Goal: Task Accomplishment & Management: Use online tool/utility

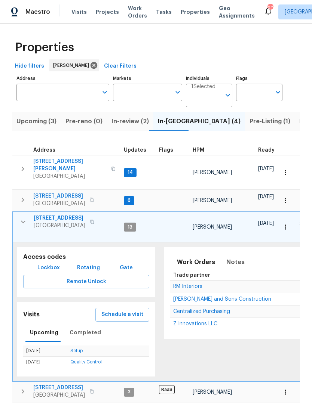
click at [24, 221] on icon "button" at bounding box center [23, 222] width 9 height 9
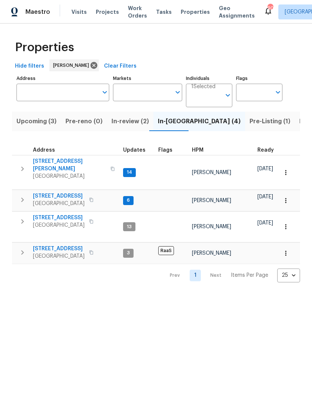
click at [249, 120] on span "Pre-Listing (1)" at bounding box center [269, 121] width 41 height 10
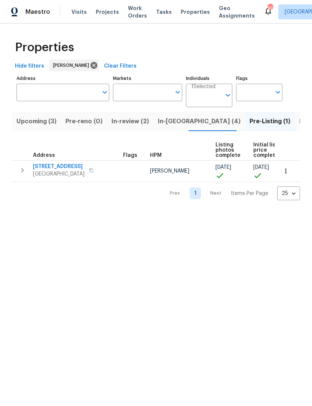
click at [24, 177] on button "button" at bounding box center [22, 170] width 15 height 15
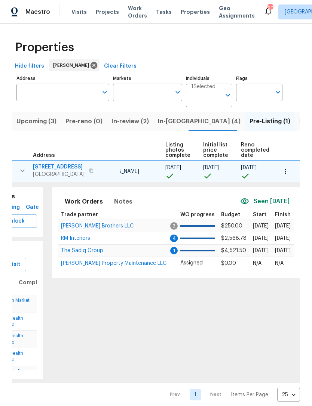
scroll to position [0, 50]
click at [101, 228] on span "[PERSON_NAME] Brothers LLC" at bounding box center [97, 226] width 73 height 5
click at [286, 172] on icon "button" at bounding box center [284, 171] width 7 height 7
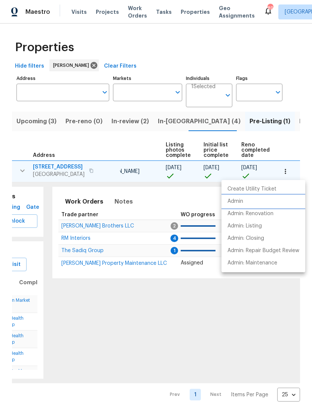
click at [244, 203] on li "Admin" at bounding box center [263, 201] width 84 height 12
click at [119, 203] on div at bounding box center [156, 203] width 312 height 406
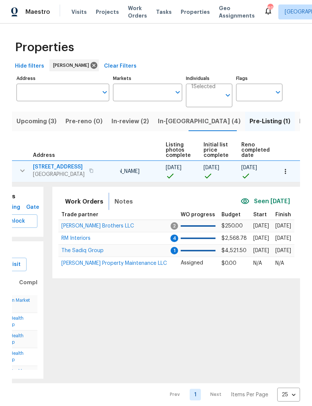
click at [125, 204] on span "Notes" at bounding box center [123, 202] width 18 height 10
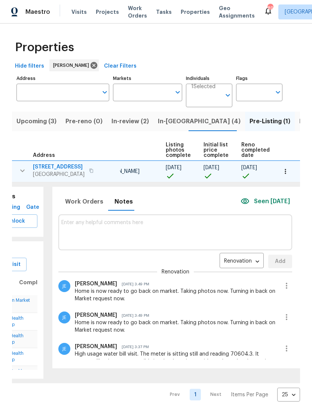
click at [148, 234] on textarea at bounding box center [175, 232] width 228 height 25
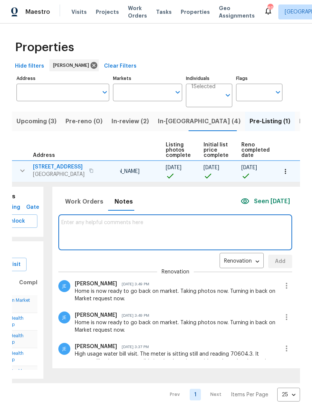
click at [133, 231] on textarea at bounding box center [175, 232] width 228 height 25
paste textarea "https://opendoor.atlassian.net/servicedesk/customer/portal/6/HSR-707853?created…"
type textarea "https://opendoor.atlassian.net/servicedesk/customer/portal/6/HSR-707853?created…"
click at [274, 261] on span "Add" at bounding box center [280, 261] width 12 height 9
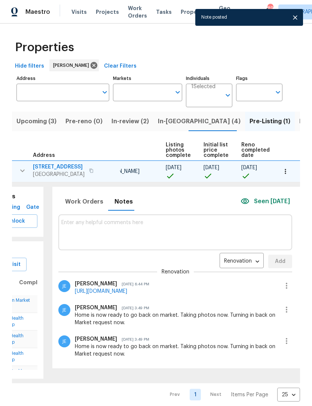
click at [167, 223] on textarea at bounding box center [175, 232] width 228 height 25
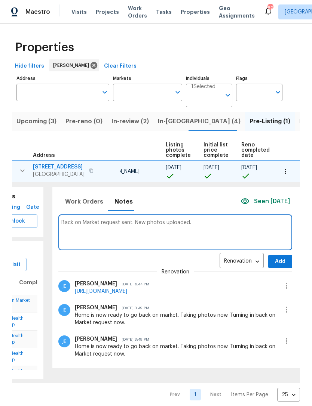
type textarea "Back on Market request sent. New photos uploaded."
click at [277, 264] on span "Add" at bounding box center [280, 261] width 12 height 9
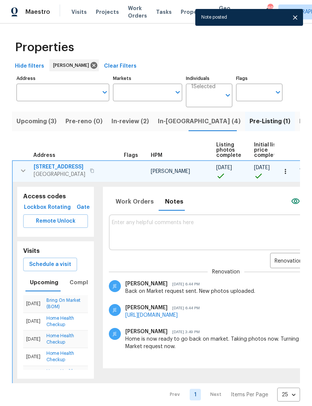
scroll to position [0, 0]
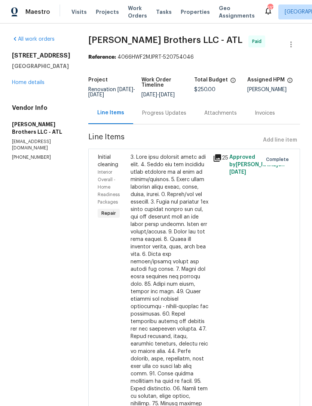
click at [36, 85] on link "Home details" at bounding box center [28, 82] width 33 height 5
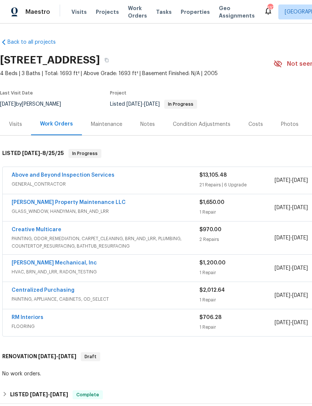
click at [287, 122] on div "Photos" at bounding box center [290, 124] width 18 height 7
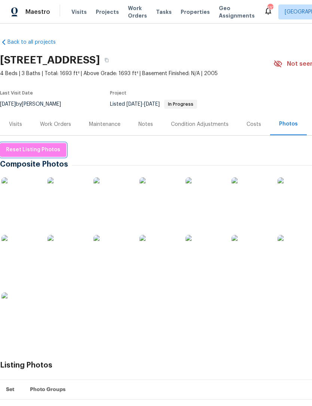
click at [45, 150] on span "Reset Listing Photos" at bounding box center [33, 149] width 54 height 9
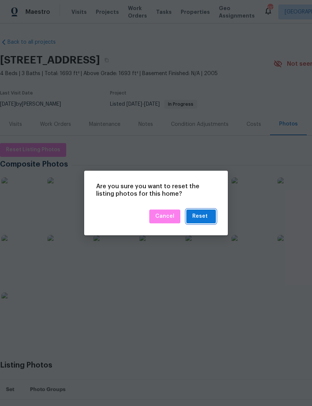
click at [198, 214] on div "Reset" at bounding box center [199, 216] width 15 height 9
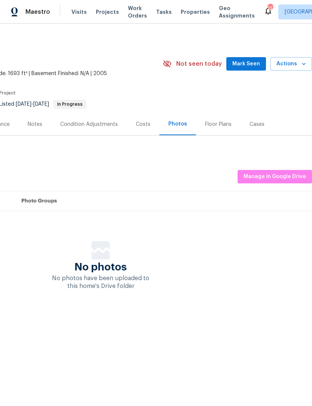
scroll to position [0, 111]
click at [293, 176] on span "Manage in Google Drive" at bounding box center [274, 176] width 62 height 9
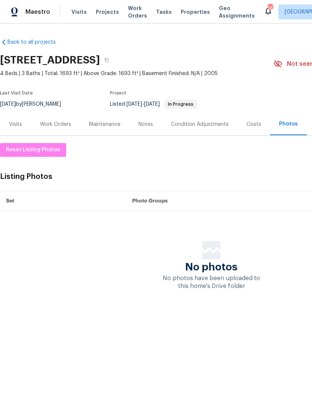
scroll to position [0, 0]
click at [60, 123] on div "Work Orders" at bounding box center [55, 124] width 31 height 7
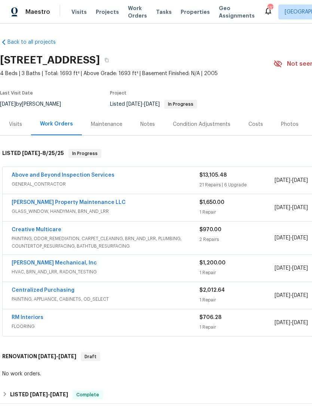
click at [78, 173] on link "Above and Beyond Inspection Services" at bounding box center [63, 175] width 103 height 5
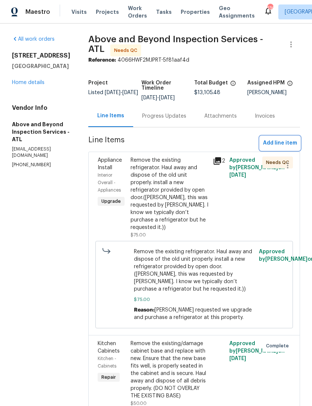
click at [275, 148] on span "Add line item" at bounding box center [280, 143] width 34 height 9
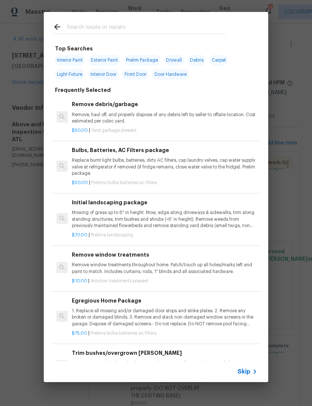
click at [153, 25] on input "text" at bounding box center [146, 27] width 158 height 11
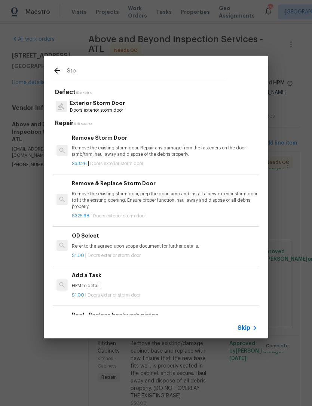
type input "Stpp"
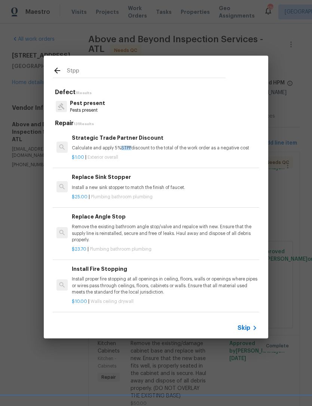
click at [140, 150] on p "Calculate and apply 5% STPP discount to the total of the work order as a negati…" at bounding box center [164, 148] width 185 height 6
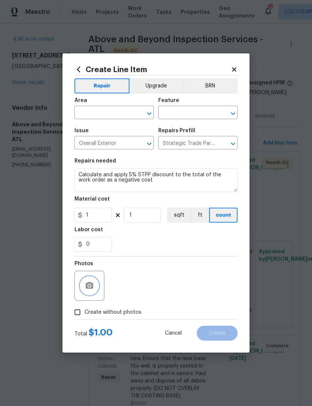
click at [93, 289] on icon "button" at bounding box center [89, 285] width 9 height 9
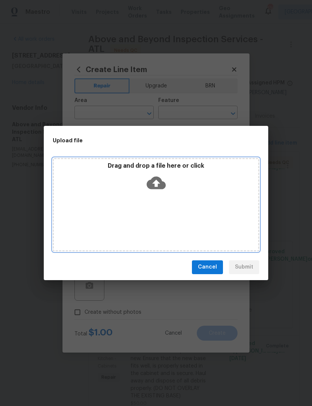
click at [157, 187] on icon at bounding box center [156, 182] width 19 height 19
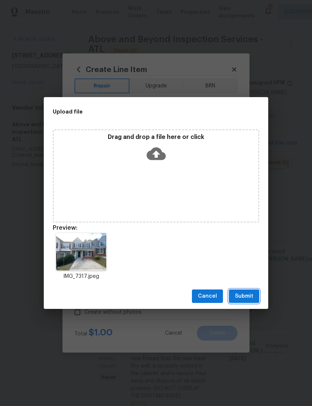
click at [253, 292] on button "Submit" at bounding box center [244, 297] width 30 height 14
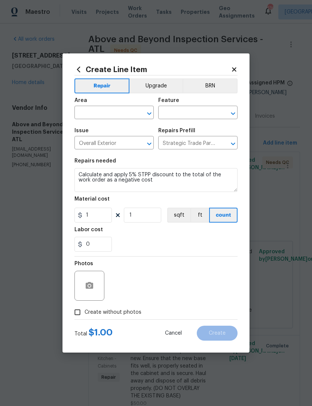
click at [132, 111] on input "text" at bounding box center [103, 114] width 58 height 12
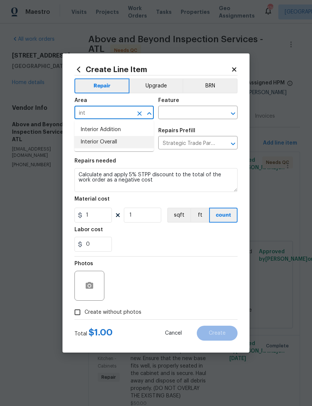
click at [124, 147] on li "Interior Overall" at bounding box center [113, 142] width 79 height 12
type input "Interior Overall"
click at [202, 113] on input "text" at bounding box center [187, 114] width 58 height 12
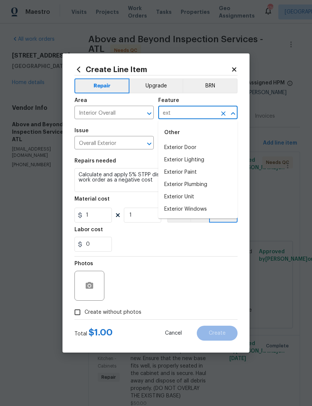
click at [193, 152] on li "Exterior Door" at bounding box center [197, 148] width 79 height 12
type input "Exterior Door"
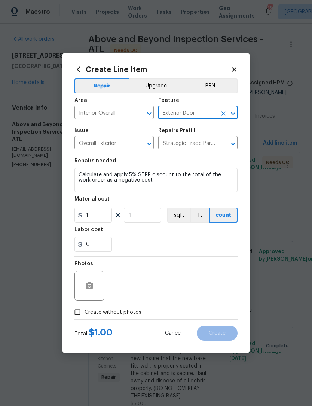
click at [223, 113] on icon "Clear" at bounding box center [223, 113] width 4 height 4
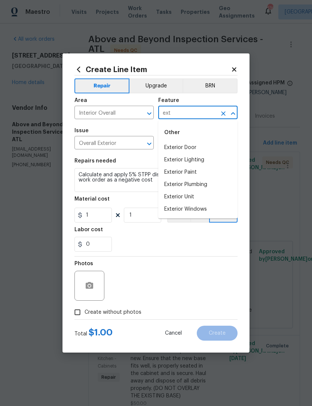
type input "ext"
click at [123, 114] on input "Interior Overall" at bounding box center [103, 114] width 58 height 12
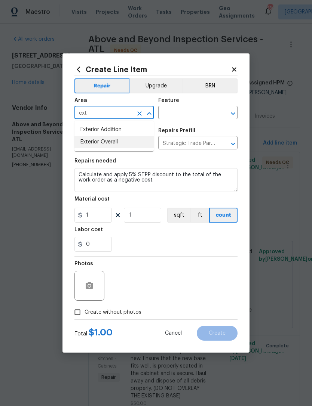
click at [127, 141] on li "Exterior Overall" at bounding box center [113, 142] width 79 height 12
type input "Exterior Overall"
click at [192, 116] on input "text" at bounding box center [187, 114] width 58 height 12
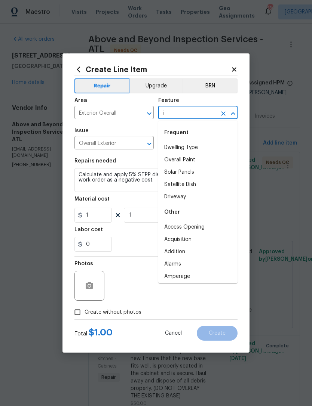
type input "in"
type input "t"
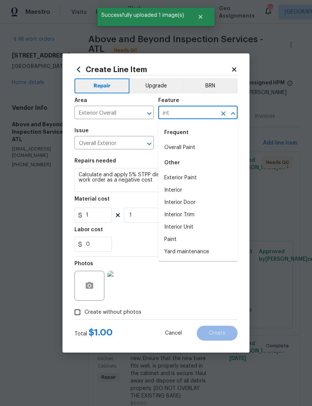
click at [189, 191] on li "Interior" at bounding box center [197, 190] width 79 height 12
type input "Interior"
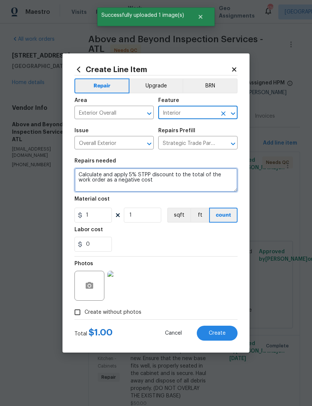
click at [169, 184] on textarea "Calculate and apply 5% STPP discount to the total of the work order as a negati…" at bounding box center [155, 180] width 163 height 24
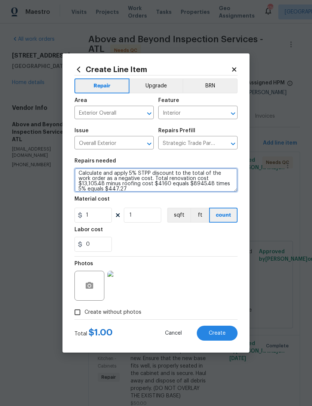
scroll to position [1, 0]
type textarea "Calculate and apply 5% STPP discount to the total of the work order as a negati…"
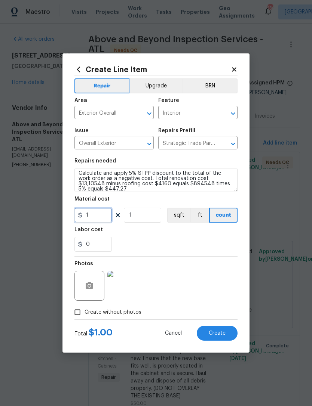
click at [104, 215] on input "1" at bounding box center [92, 215] width 37 height 15
click at [135, 219] on input "1" at bounding box center [142, 215] width 37 height 15
click at [86, 217] on input "447.27" at bounding box center [92, 215] width 37 height 15
type input "-447.27"
click at [147, 239] on div "0" at bounding box center [155, 244] width 163 height 15
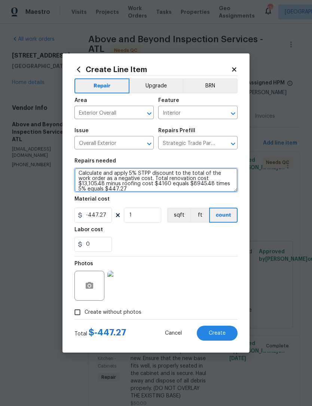
click at [156, 181] on textarea "Calculate and apply 5% STPP discount to the total of the work order as a negati…" at bounding box center [155, 180] width 163 height 24
click at [155, 181] on textarea "Calculate and apply 5% STPP discount to the total of the work order as a negati…" at bounding box center [155, 180] width 163 height 24
click at [159, 181] on textarea "Calculate and apply 5% STPP discount to the total of the work order as a negati…" at bounding box center [155, 180] width 163 height 24
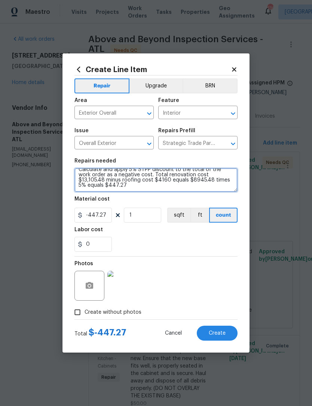
scroll to position [0, 0]
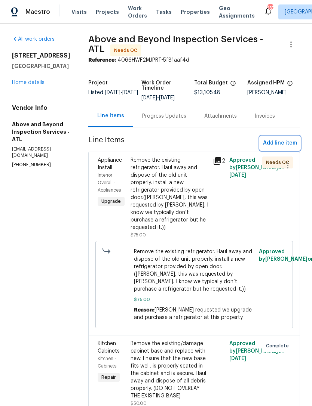
click at [279, 148] on span "Add line item" at bounding box center [280, 143] width 34 height 9
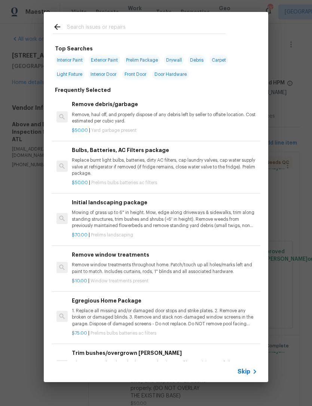
click at [142, 23] on input "text" at bounding box center [146, 27] width 158 height 11
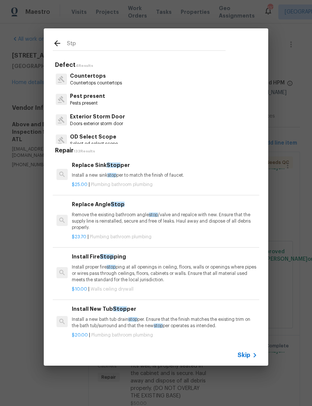
type input "Stpp"
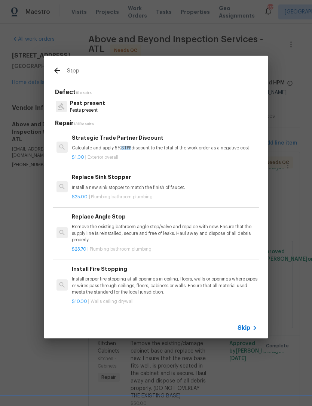
click at [147, 141] on h6 "Strategic Trade Partner Discount" at bounding box center [164, 138] width 185 height 8
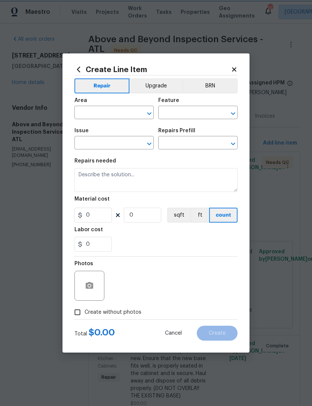
type input "Overall Exterior"
type input "Strategic Trade Partner Discount $1.00"
type textarea "Calculate and apply 5% STPP discount to the total of the work order as a negati…"
type input "1"
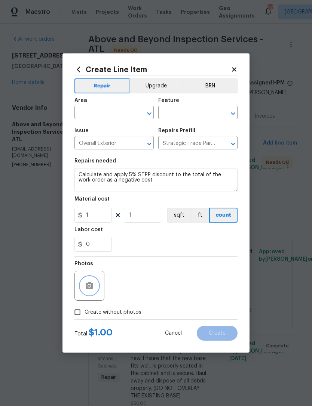
click at [91, 290] on icon "button" at bounding box center [89, 285] width 9 height 9
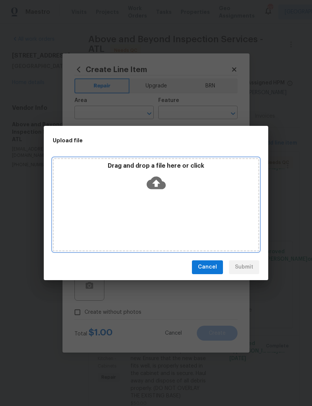
click at [159, 185] on icon at bounding box center [156, 182] width 19 height 13
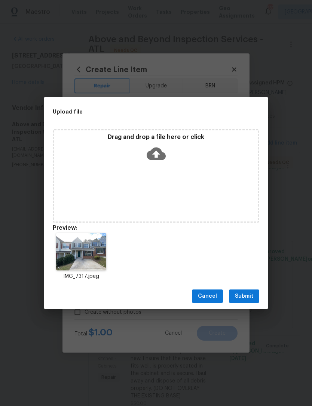
click at [248, 296] on span "Submit" at bounding box center [244, 296] width 18 height 9
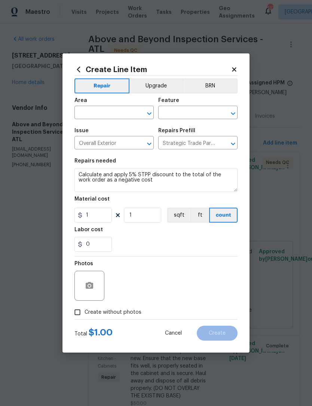
click at [125, 114] on input "text" at bounding box center [103, 114] width 58 height 12
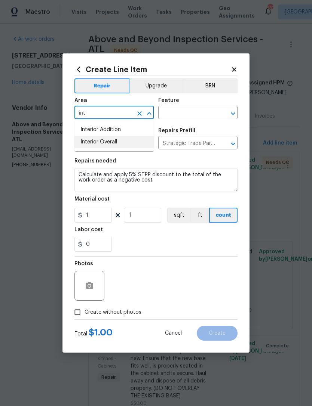
click at [121, 144] on li "Interior Overall" at bounding box center [113, 142] width 79 height 12
type input "Interior Overall"
click at [201, 113] on input "text" at bounding box center [187, 114] width 58 height 12
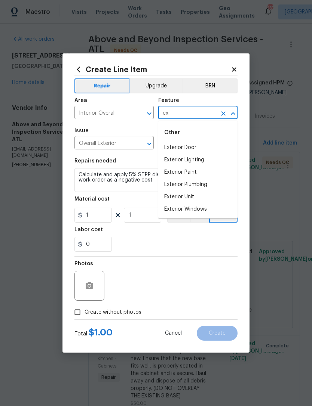
type input "e"
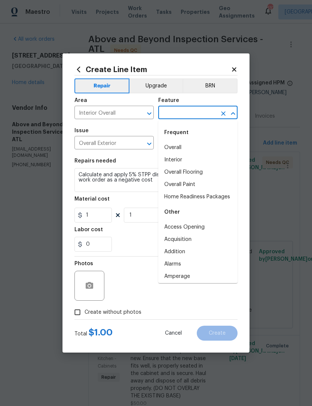
click at [118, 112] on input "Interior Overall" at bounding box center [103, 114] width 58 height 12
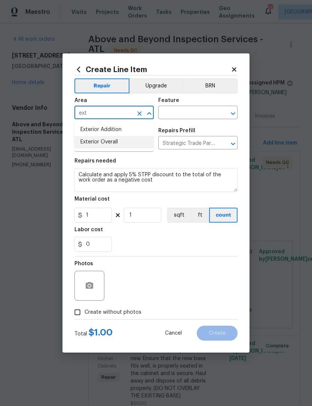
click at [127, 144] on li "Exterior Overall" at bounding box center [113, 142] width 79 height 12
type input "Exterior Overall"
click at [194, 115] on input "text" at bounding box center [187, 114] width 58 height 12
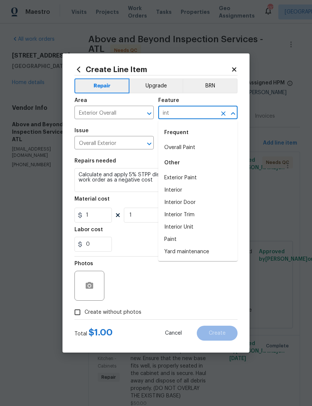
click at [184, 194] on li "Interior" at bounding box center [197, 190] width 79 height 12
type input "Interior"
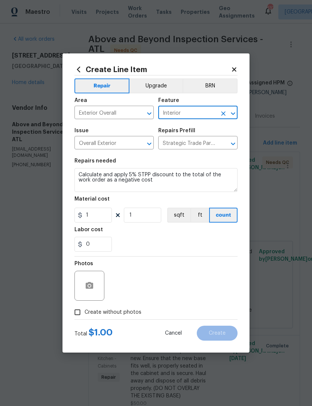
click at [162, 185] on textarea "Calculate and apply 5% STPP discount to the total of the work order as a negati…" at bounding box center [155, 180] width 163 height 24
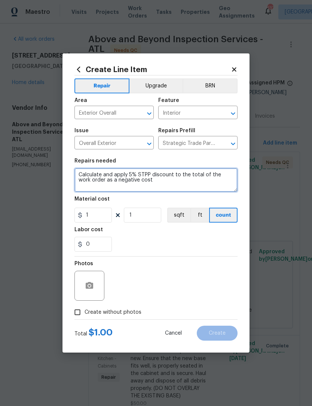
click at [161, 185] on textarea "Calculate and apply 5% STPP discount to the total of the work order as a negati…" at bounding box center [155, 180] width 163 height 24
click at [150, 182] on textarea "Calculate and apply 5% STPP discount to the total of the work order as a negati…" at bounding box center [155, 180] width 163 height 24
paste textarea "Calculate and apply 5% STPP discount to the total of the work order as a negati…"
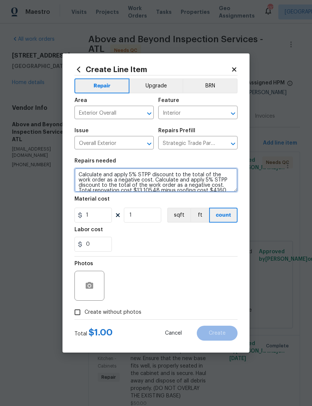
scroll to position [10, 0]
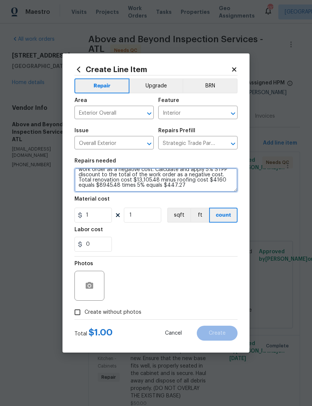
type textarea "Calculate and apply 5% STPP discount to the total of the work order as a negati…"
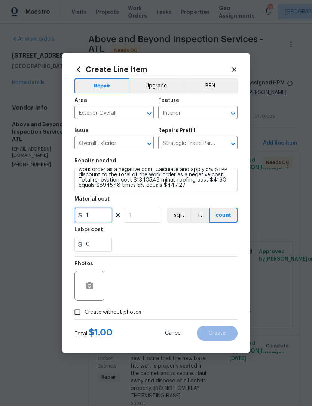
click at [99, 217] on input "1" at bounding box center [92, 215] width 37 height 15
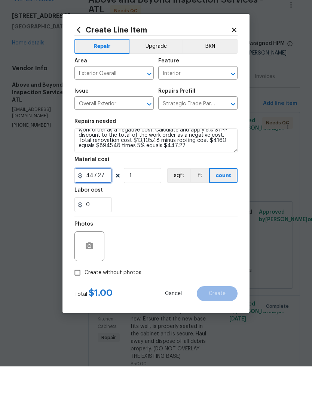
click at [87, 208] on input "447.27" at bounding box center [92, 215] width 37 height 15
type input "-447.27"
click at [144, 208] on input "1" at bounding box center [142, 215] width 37 height 15
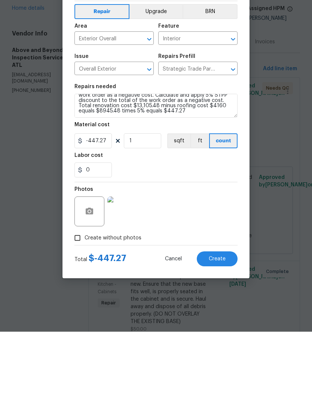
scroll to position [24, 0]
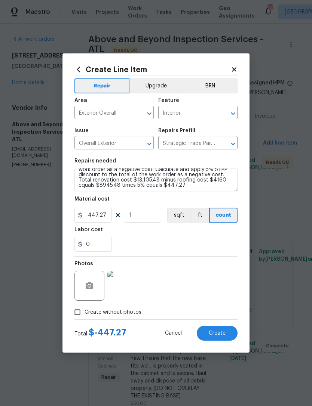
click at [236, 66] on icon at bounding box center [234, 69] width 7 height 7
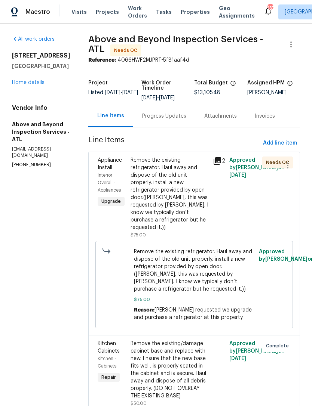
click at [205, 181] on div "Remove the existing refrigerator. Haul away and dispose of the old unit properl…" at bounding box center [169, 194] width 78 height 75
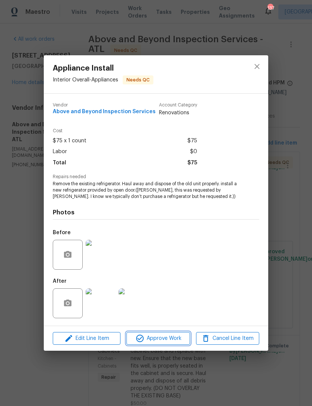
click at [168, 338] on span "Approve Work" at bounding box center [158, 338] width 59 height 9
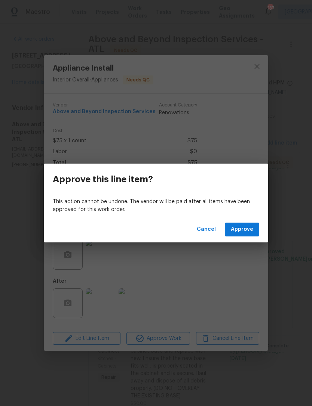
click at [248, 227] on span "Approve" at bounding box center [242, 229] width 22 height 9
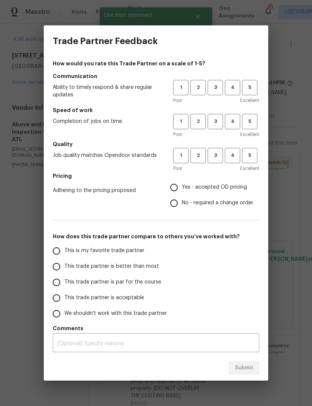
scroll to position [0, 0]
click at [220, 90] on span "3" at bounding box center [215, 87] width 14 height 9
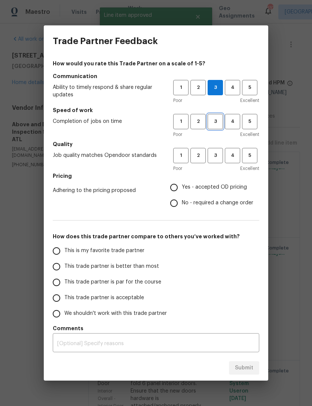
click at [220, 124] on span "3" at bounding box center [215, 121] width 14 height 9
click at [220, 158] on span "3" at bounding box center [215, 155] width 14 height 9
click at [179, 188] on input "Yes - accepted OD pricing" at bounding box center [174, 188] width 16 height 16
radio input "true"
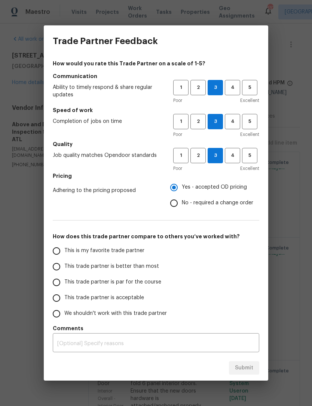
click at [60, 251] on input "This is my favorite trade partner" at bounding box center [57, 251] width 16 height 16
click at [168, 345] on textarea at bounding box center [155, 343] width 197 height 5
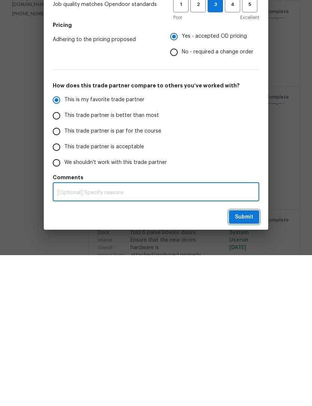
click at [249, 364] on span "Submit" at bounding box center [244, 368] width 18 height 9
radio input "true"
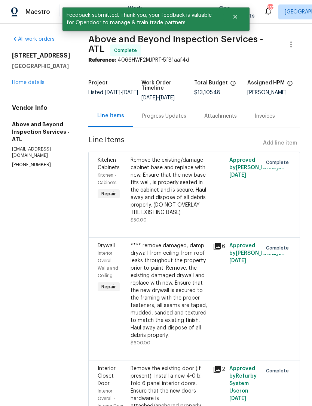
click at [35, 80] on link "Home details" at bounding box center [28, 82] width 33 height 5
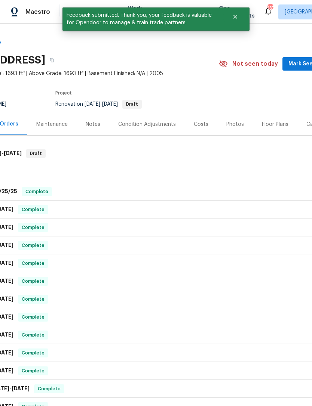
scroll to position [0, 55]
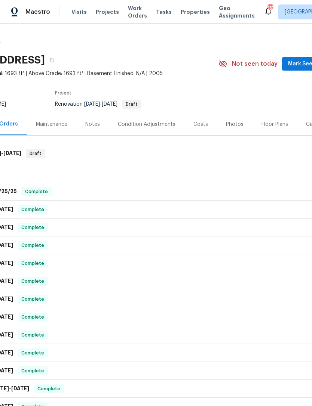
click at [300, 64] on span "Mark Seen" at bounding box center [302, 63] width 28 height 9
